Goal: Use online tool/utility: Utilize a website feature to perform a specific function

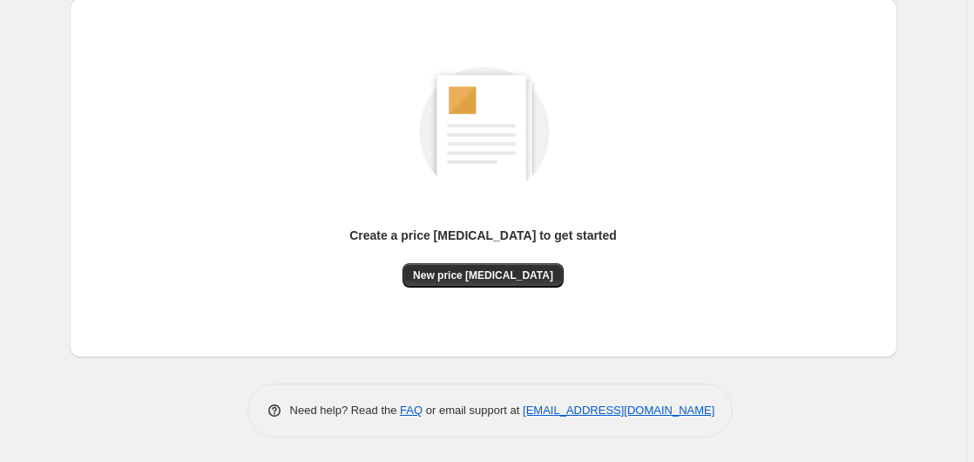
scroll to position [191, 0]
click at [494, 278] on span "New price [MEDICAL_DATA]" at bounding box center [483, 274] width 140 height 14
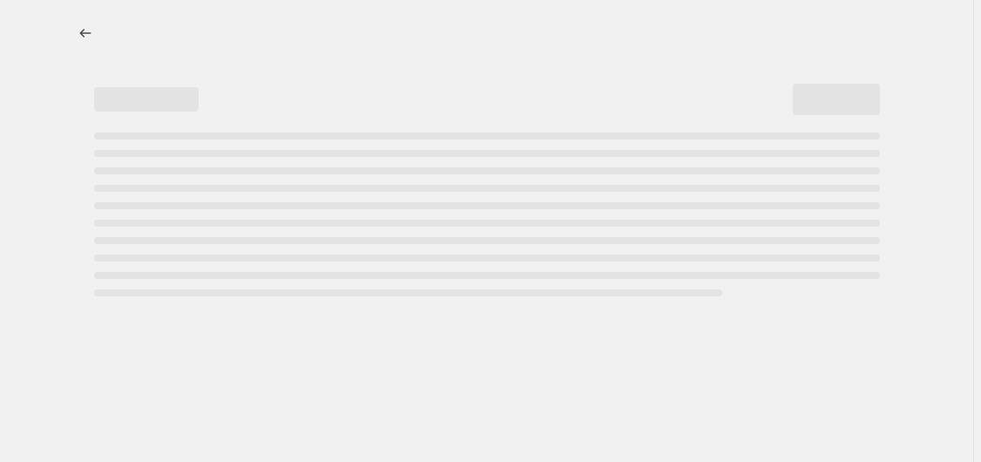
select select "percentage"
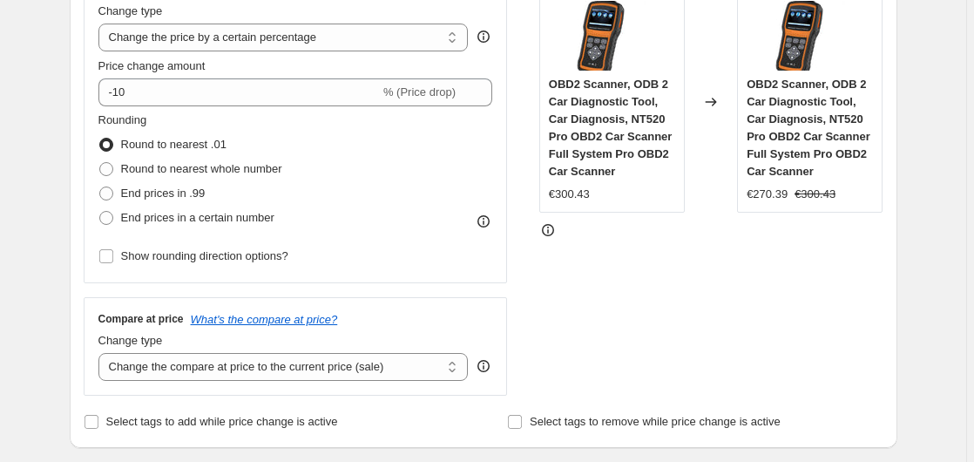
scroll to position [267, 0]
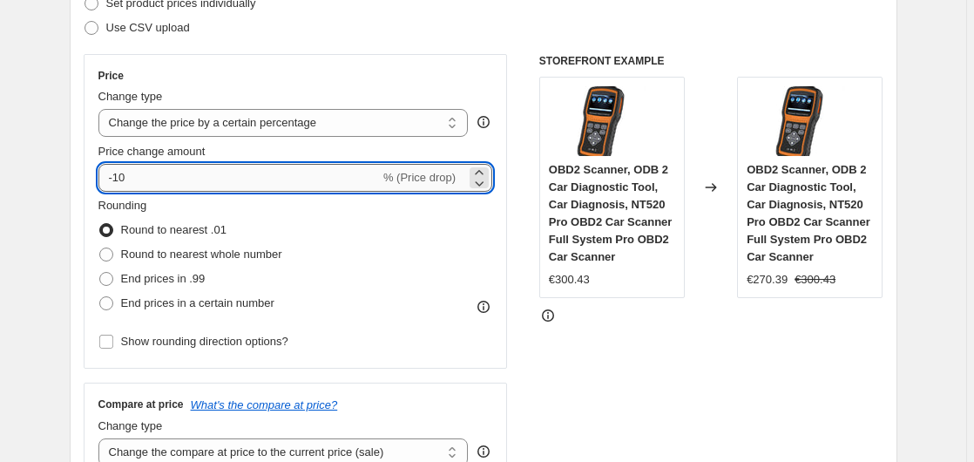
click at [241, 181] on input "-10" at bounding box center [238, 178] width 281 height 28
type input "-1"
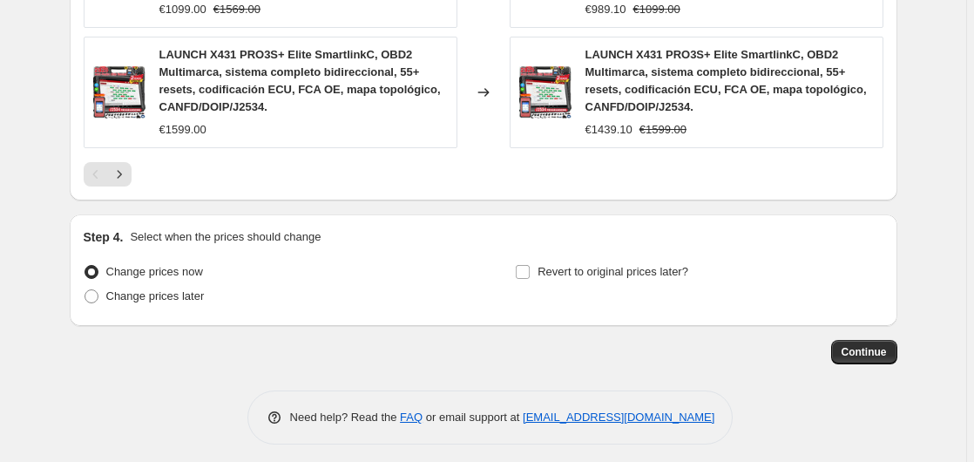
scroll to position [1448, 0]
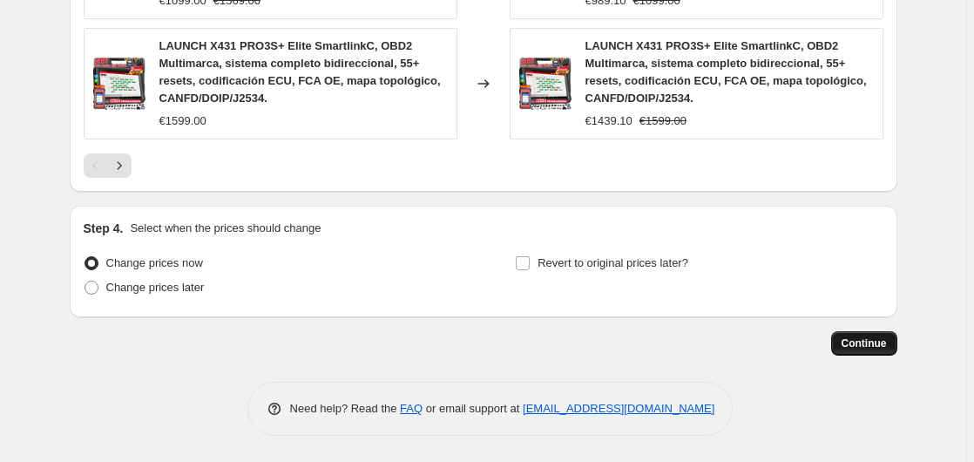
type input "-35"
click at [856, 341] on span "Continue" at bounding box center [863, 343] width 45 height 14
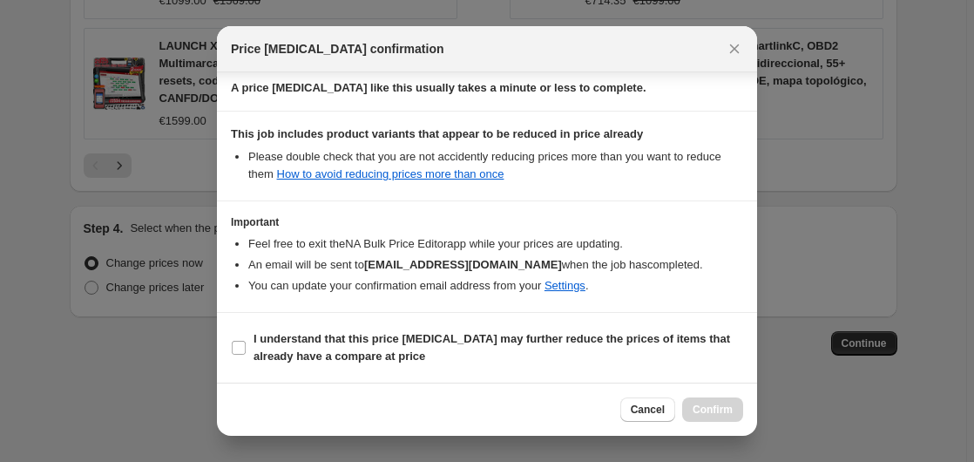
scroll to position [275, 0]
click at [314, 359] on b "I understand that this price [MEDICAL_DATA] may further reduce the prices of it…" at bounding box center [491, 347] width 476 height 30
click at [246, 355] on input "I understand that this price [MEDICAL_DATA] may further reduce the prices of it…" at bounding box center [239, 348] width 14 height 14
checkbox input "true"
click at [705, 415] on span "Confirm" at bounding box center [713, 409] width 40 height 14
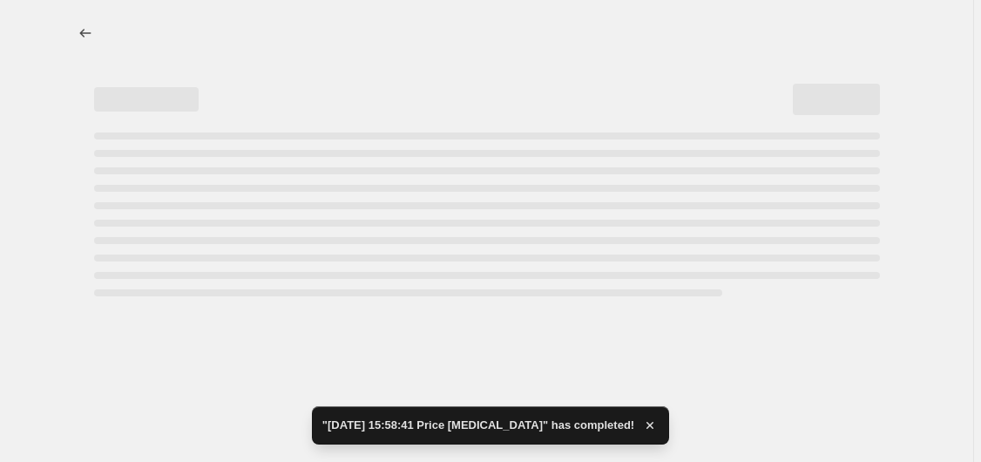
select select "percentage"
